Goal: Task Accomplishment & Management: Use online tool/utility

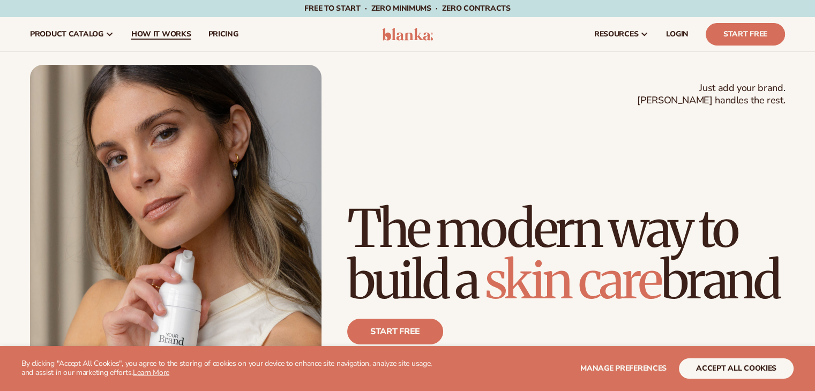
click at [166, 35] on span "How It Works" at bounding box center [161, 34] width 60 height 9
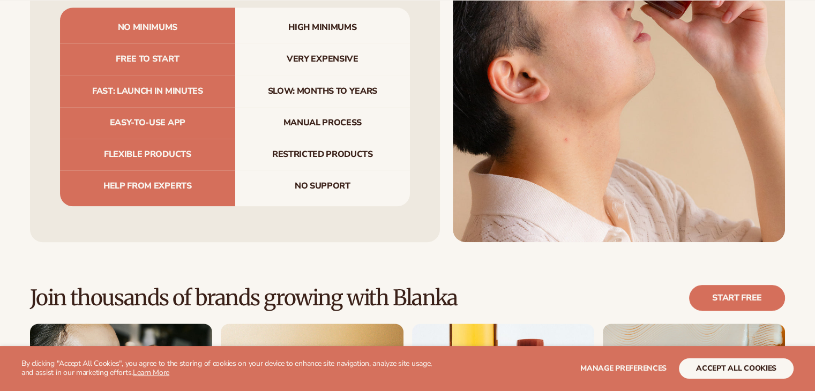
scroll to position [1393, 0]
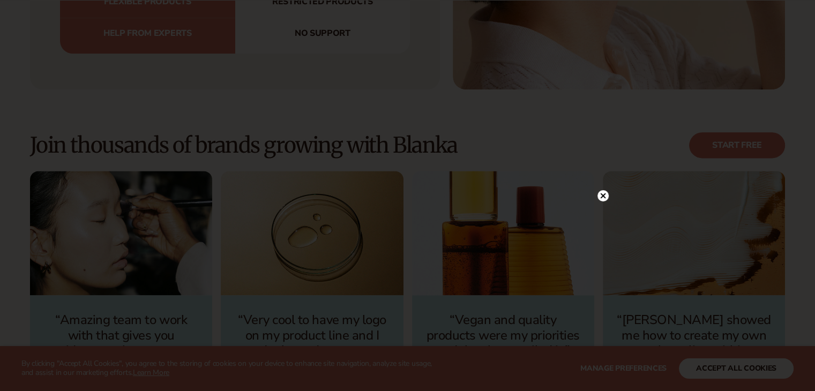
click at [606, 196] on circle at bounding box center [603, 195] width 11 height 11
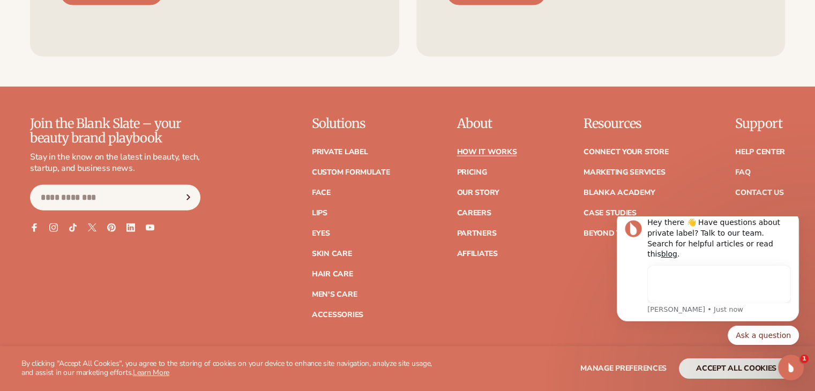
scroll to position [0, 0]
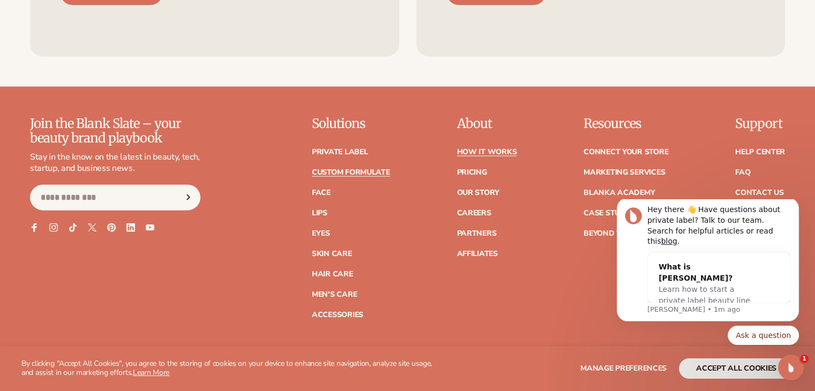
click at [348, 172] on link "Custom formulate" at bounding box center [351, 173] width 78 height 8
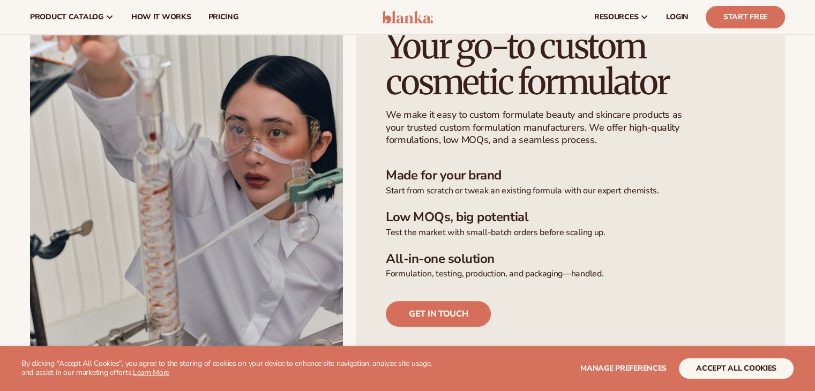
scroll to position [107, 0]
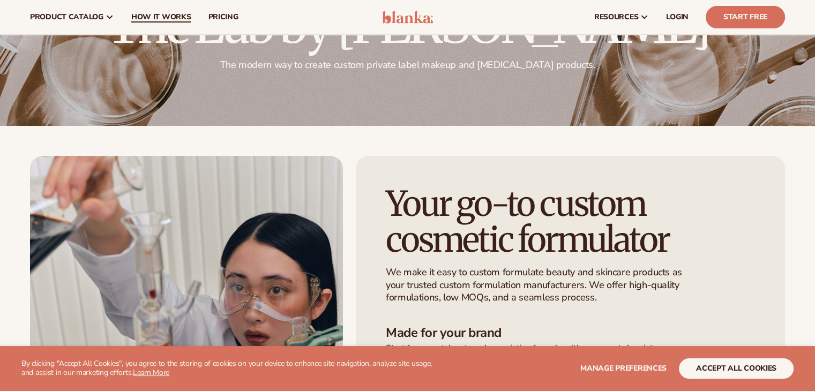
click at [141, 17] on span "How It Works" at bounding box center [161, 17] width 60 height 9
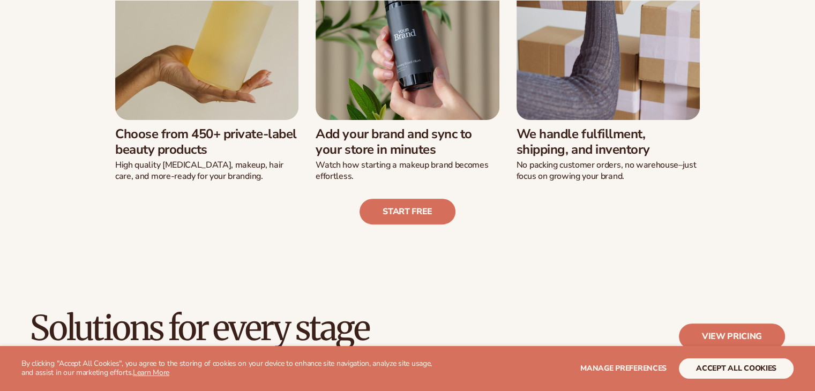
scroll to position [429, 0]
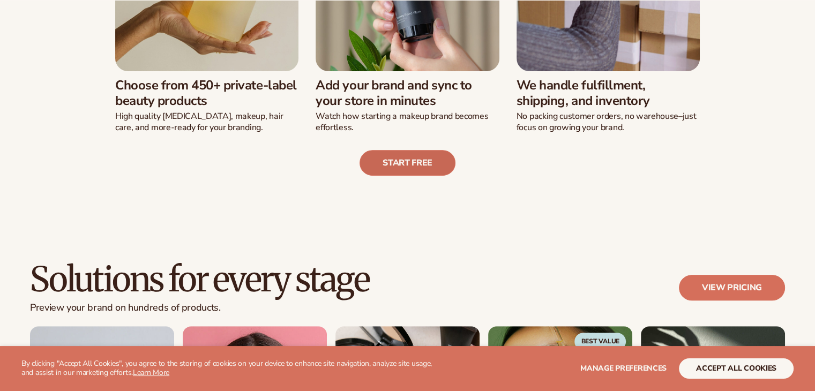
click at [403, 167] on link "Start free" at bounding box center [408, 163] width 96 height 26
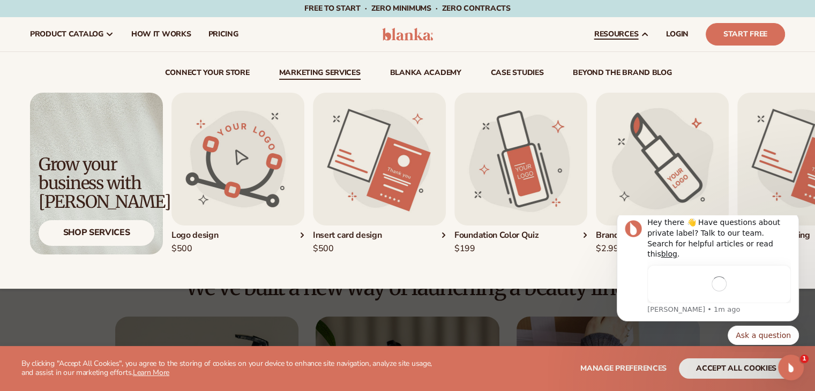
scroll to position [0, 0]
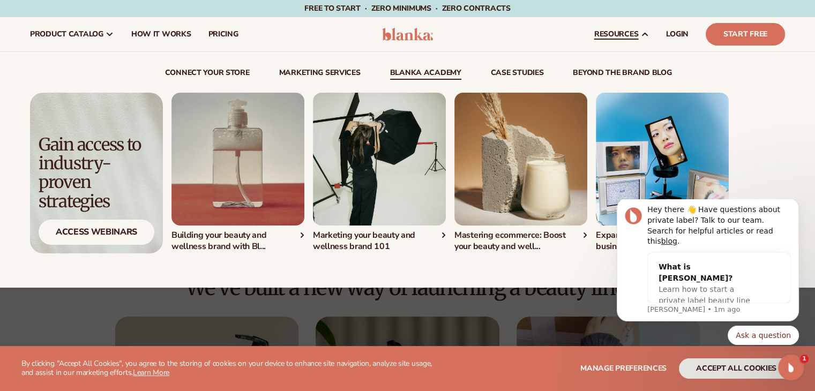
click at [242, 174] on img "1 / 4" at bounding box center [238, 159] width 133 height 133
